Goal: Information Seeking & Learning: Learn about a topic

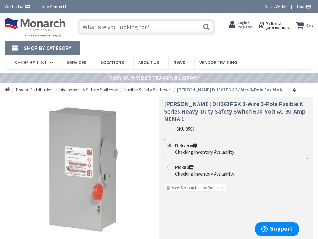
type input "Central Pk, 909 Kiely Blvd, Santa Clara, CA 95051, USA"
